Goal: Contribute content: Add original content to the website for others to see

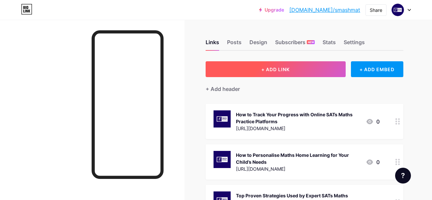
click at [290, 73] on button "+ ADD LINK" at bounding box center [276, 69] width 140 height 16
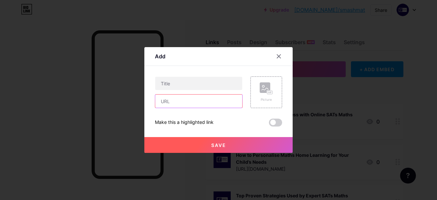
click at [185, 97] on input "text" at bounding box center [198, 101] width 87 height 13
paste input "[URL][DOMAIN_NAME]"
type input "[URL][DOMAIN_NAME]"
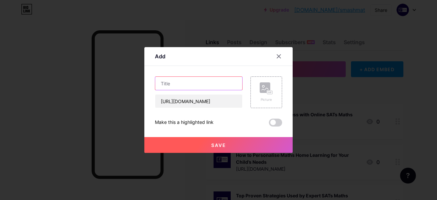
click at [196, 82] on input "text" at bounding box center [198, 83] width 87 height 13
paste input "10 Benefits of Hiring an 11 Plus Tutor Online for Your Child’s Success"
type input "10 Benefits of Hiring an 11 Plus Tutor Online for Your Child’s Success"
click at [270, 93] on icon at bounding box center [270, 93] width 0 height 2
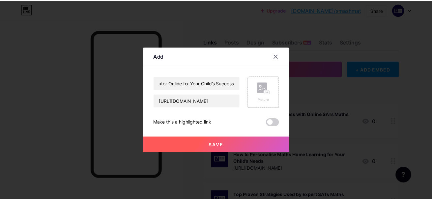
scroll to position [0, 0]
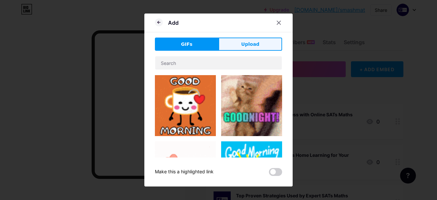
click at [243, 46] on span "Upload" at bounding box center [250, 44] width 18 height 7
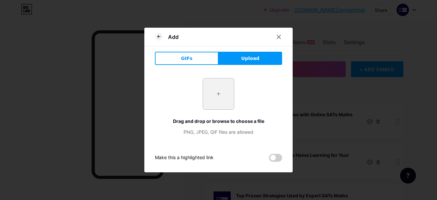
click at [216, 103] on input "file" at bounding box center [218, 93] width 31 height 31
type input "C:\fakepath\Untitled design - 2025-06-23T150155.143.jpg"
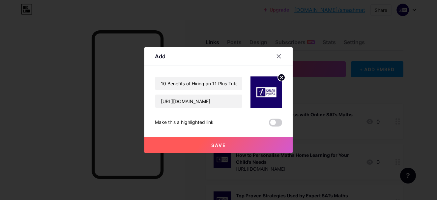
click at [219, 147] on span "Save" at bounding box center [218, 145] width 15 height 6
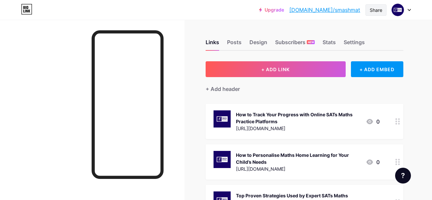
click at [370, 11] on div "Share" at bounding box center [376, 10] width 13 height 7
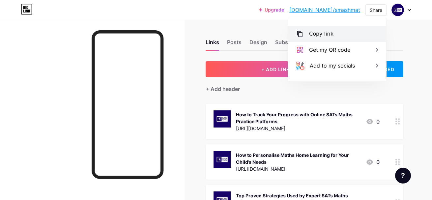
click at [316, 39] on div "Copy link" at bounding box center [337, 34] width 98 height 16
